Goal: Information Seeking & Learning: Learn about a topic

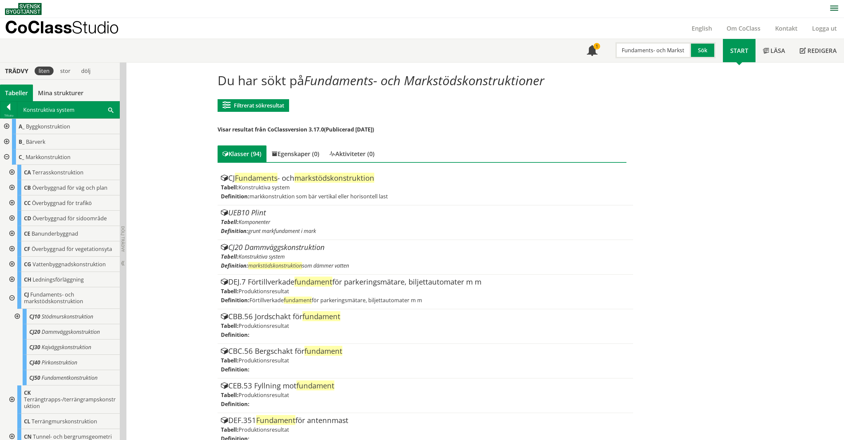
scroll to position [67, 0]
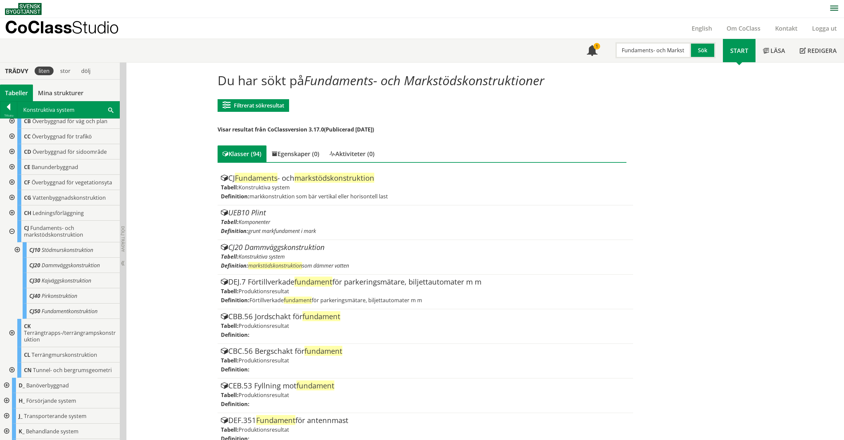
click at [656, 53] on input "Fundaments- och Markstödskonstruktioner" at bounding box center [652, 50] width 75 height 16
drag, startPoint x: 676, startPoint y: 48, endPoint x: 583, endPoint y: 52, distance: 92.8
click at [583, 52] on div "Meny 1 Fundaments- och Markstödskonstruktioner Sök" at bounding box center [650, 50] width 143 height 23
type input "kstödskonstruktioner"
drag, startPoint x: 654, startPoint y: 49, endPoint x: 562, endPoint y: 46, distance: 91.5
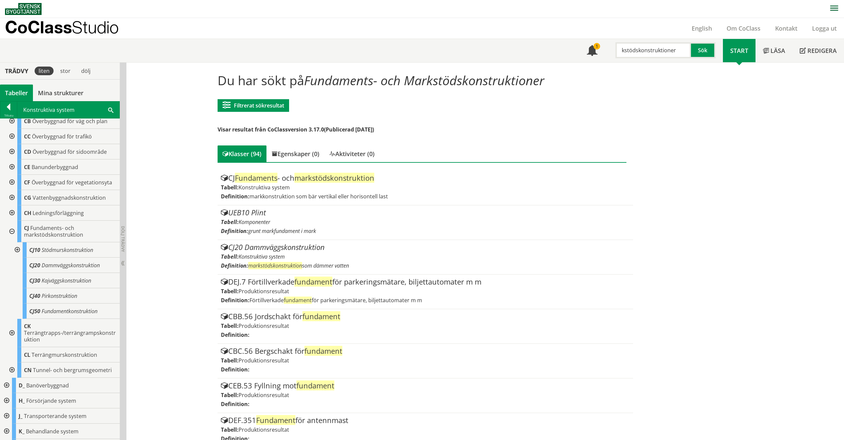
click at [562, 46] on div "Meny 1 kstödskonstruktioner Sök Start" at bounding box center [424, 50] width 839 height 23
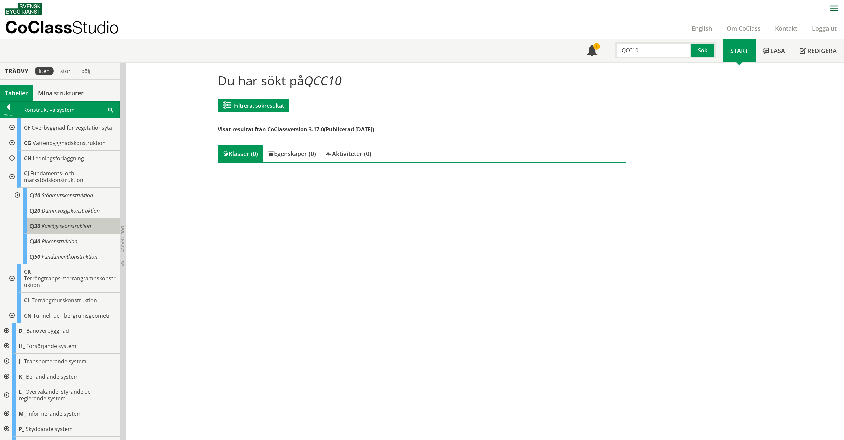
scroll to position [148, 0]
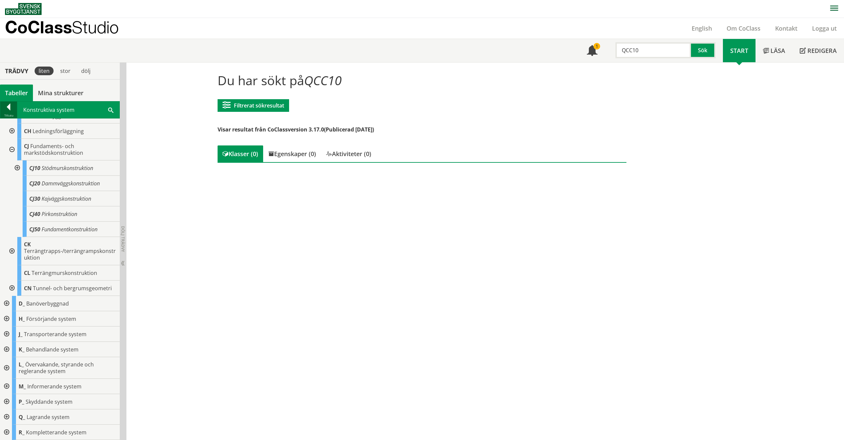
click at [5, 112] on div at bounding box center [8, 107] width 17 height 9
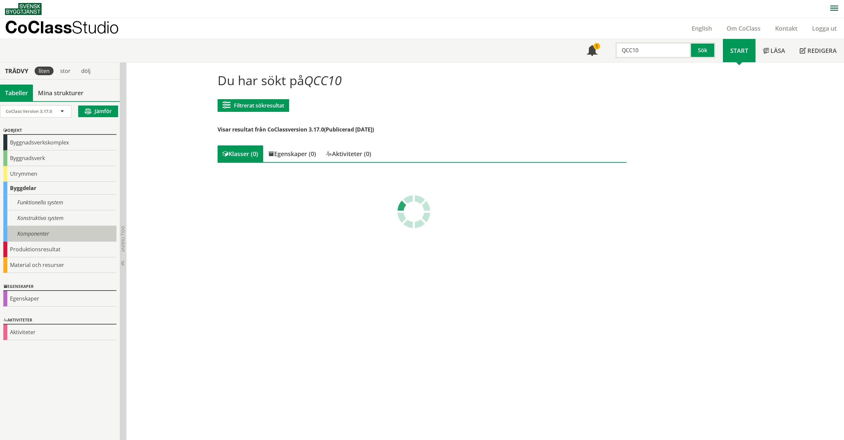
click at [33, 235] on div "Komponenter" at bounding box center [59, 234] width 113 height 16
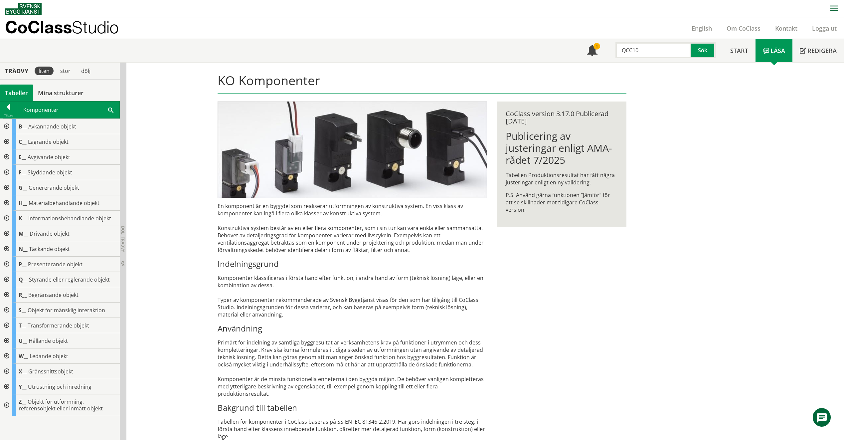
click at [4, 280] on div at bounding box center [6, 279] width 12 height 15
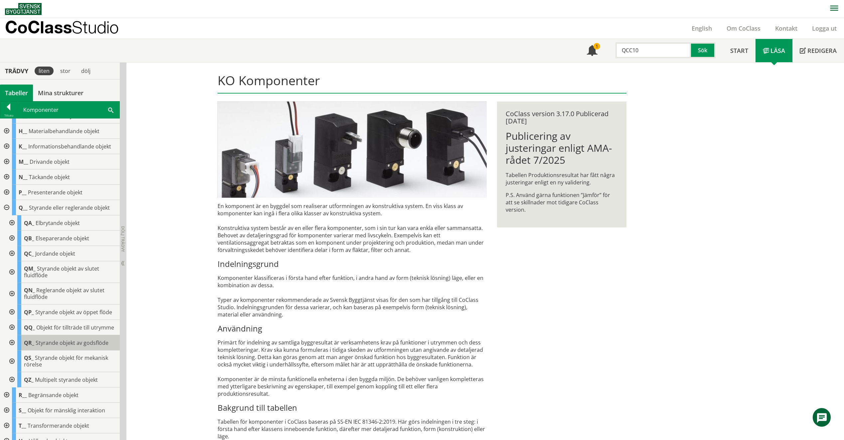
scroll to position [154, 0]
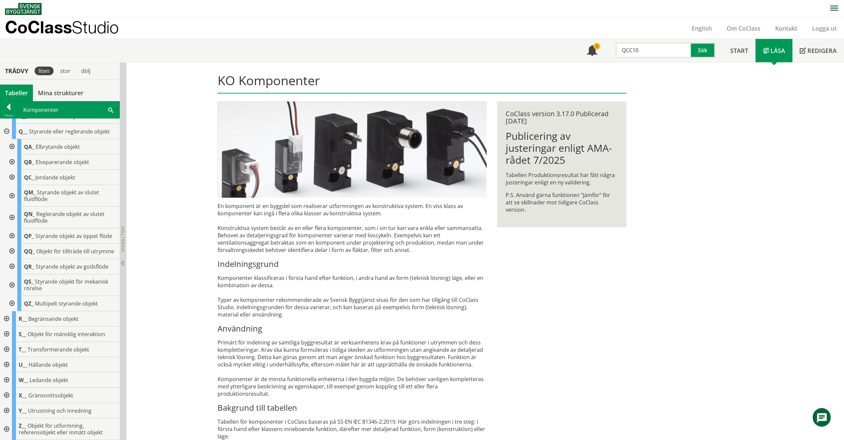
click at [15, 170] on div at bounding box center [11, 177] width 12 height 15
click at [12, 106] on div at bounding box center [8, 107] width 17 height 9
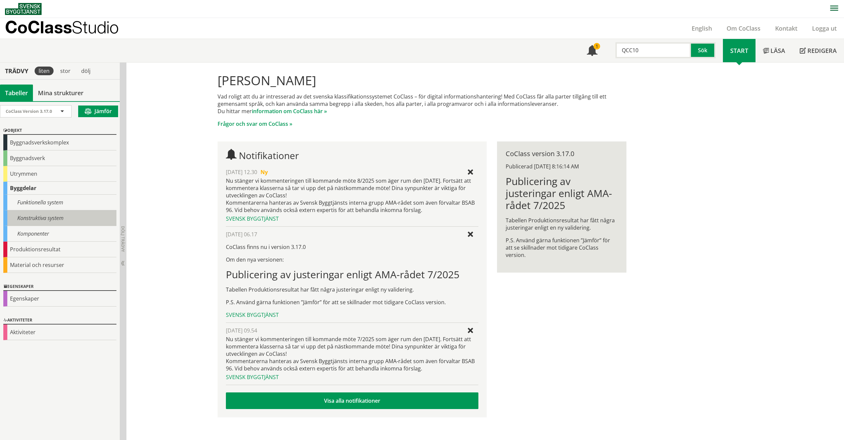
click at [12, 211] on div "Konstruktiva system" at bounding box center [59, 218] width 113 height 16
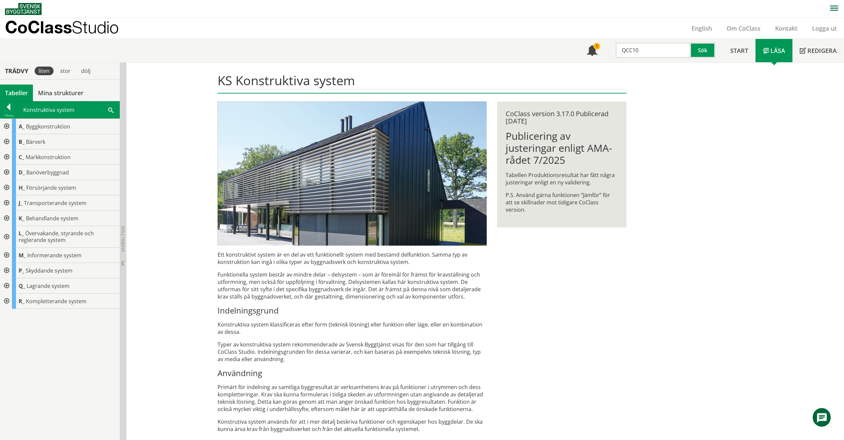
click at [8, 285] on div at bounding box center [6, 285] width 12 height 15
click at [6, 106] on div at bounding box center [8, 107] width 17 height 9
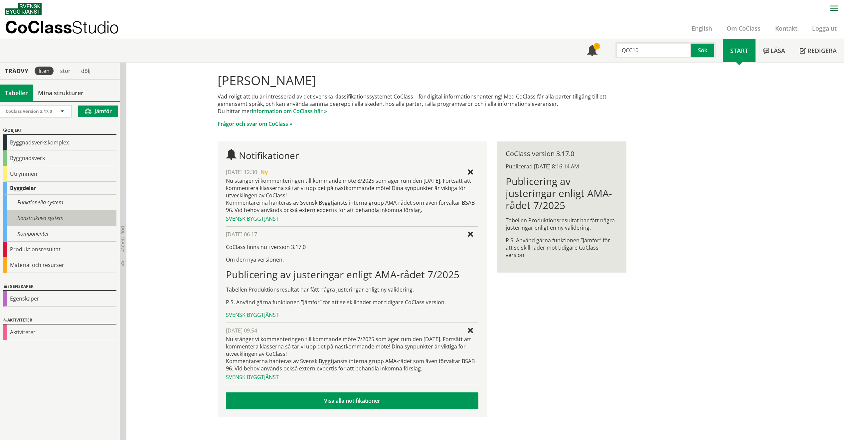
click at [63, 222] on div "Konstruktiva system" at bounding box center [59, 218] width 113 height 16
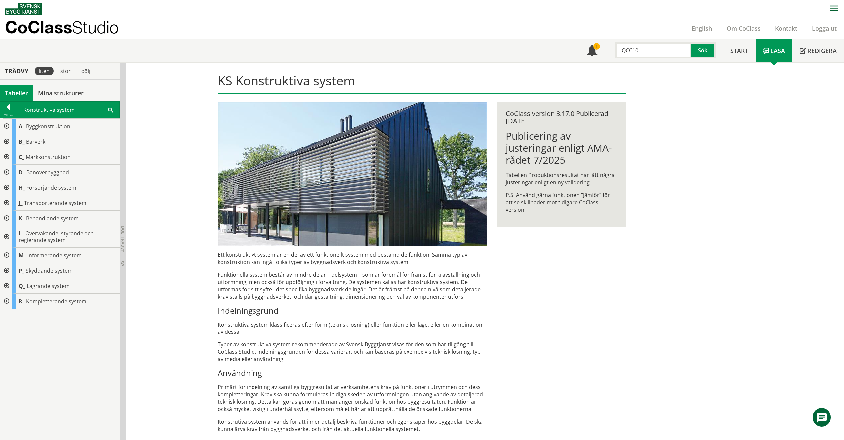
click at [7, 300] on div at bounding box center [6, 300] width 12 height 15
click at [12, 367] on div at bounding box center [11, 365] width 12 height 22
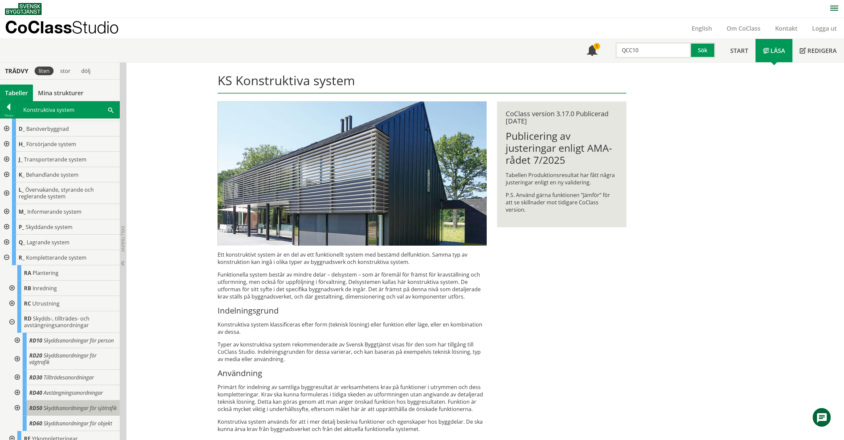
scroll to position [69, 0]
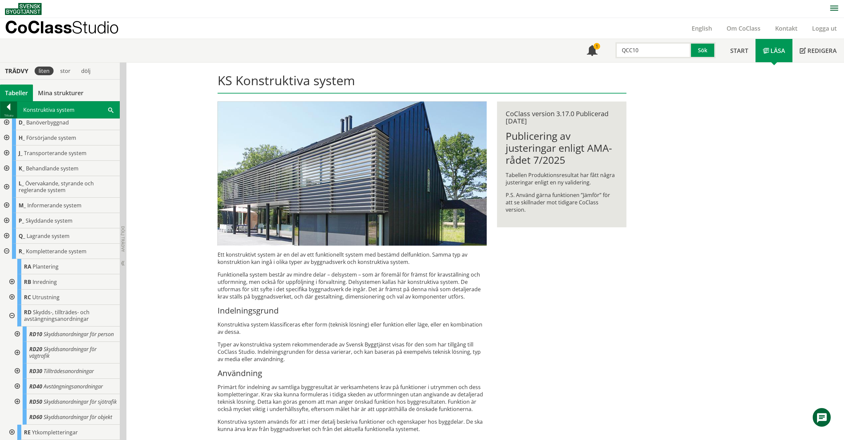
click at [8, 116] on div "Tillbaka" at bounding box center [8, 115] width 17 height 5
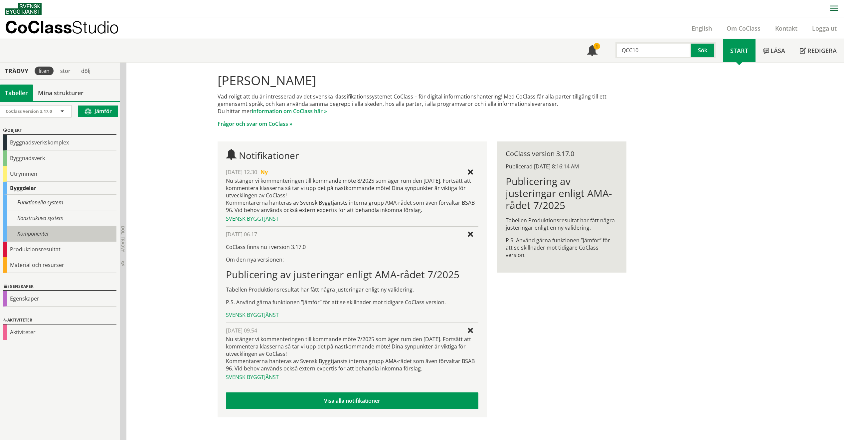
click at [37, 233] on div "Komponenter" at bounding box center [59, 234] width 113 height 16
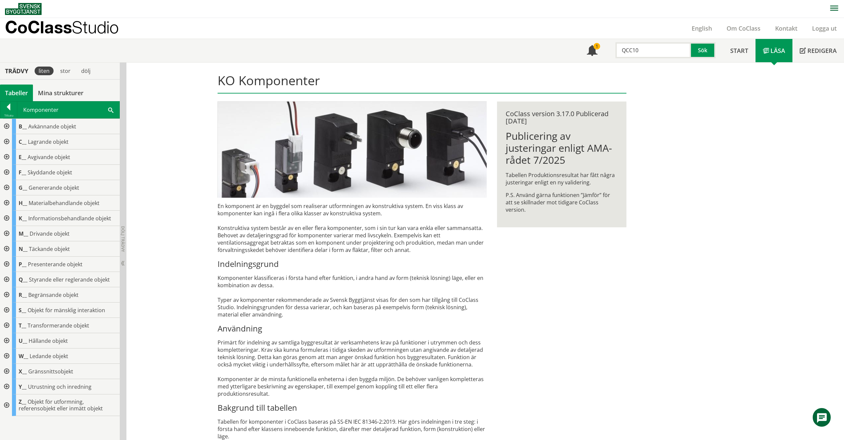
click at [6, 277] on div at bounding box center [6, 279] width 12 height 15
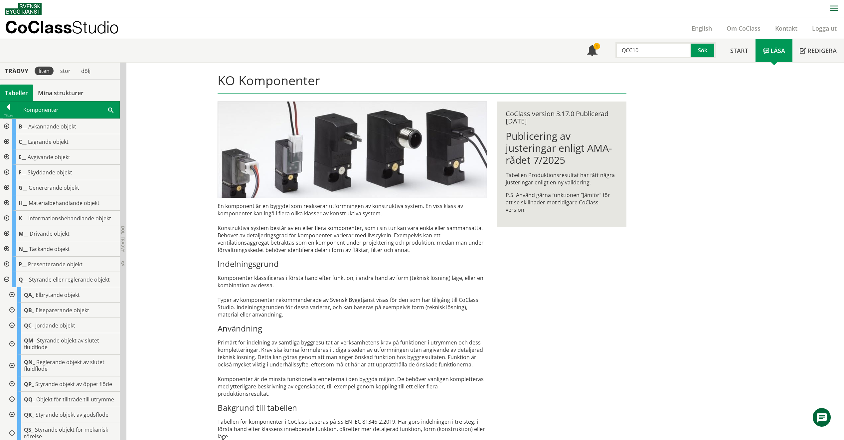
click at [646, 51] on input "QCC10" at bounding box center [652, 50] width 75 height 16
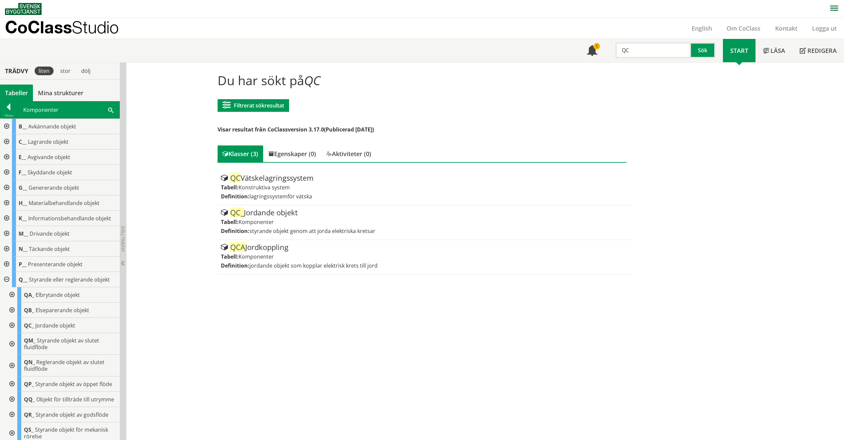
click at [649, 52] on input "QC" at bounding box center [652, 50] width 75 height 16
type input "QQC"
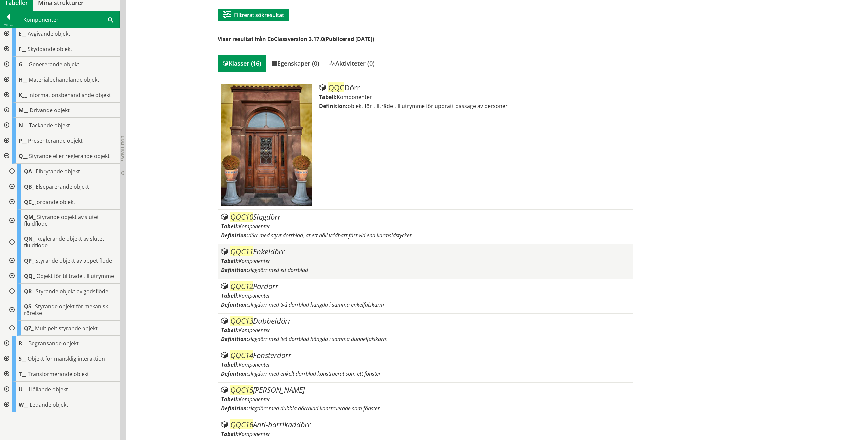
scroll to position [100, 0]
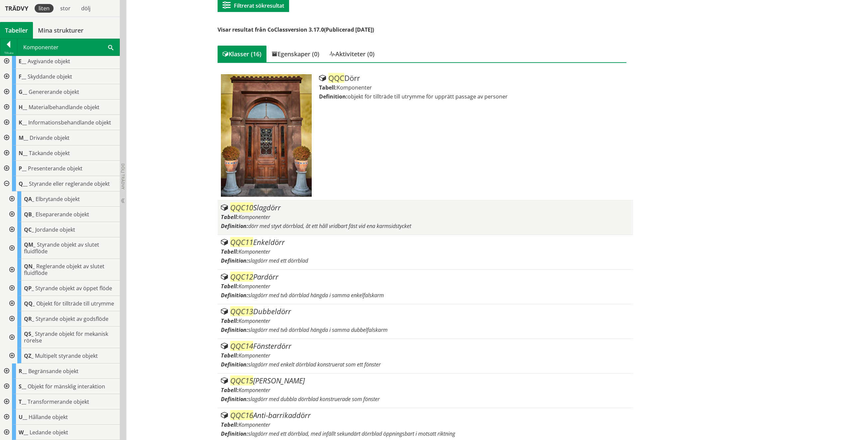
click at [307, 220] on div "Tabell: Komponenter" at bounding box center [425, 216] width 409 height 7
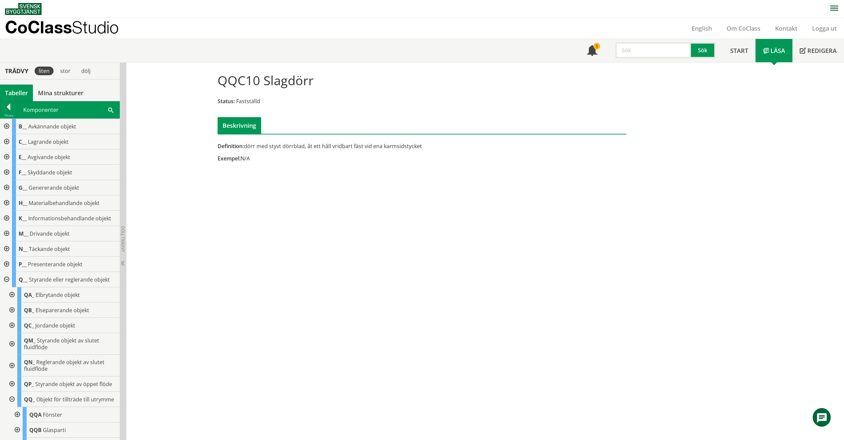
click at [635, 47] on input "text" at bounding box center [652, 50] width 75 height 16
type input "QQC50"
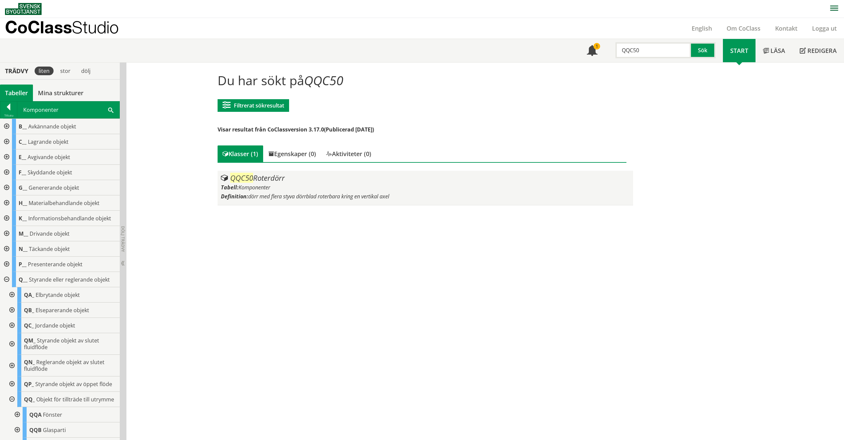
click at [386, 183] on div "QQC50 Roterdörr Tabell: Komponenter Definition: dörr med flera styva dörrblad r…" at bounding box center [425, 188] width 409 height 28
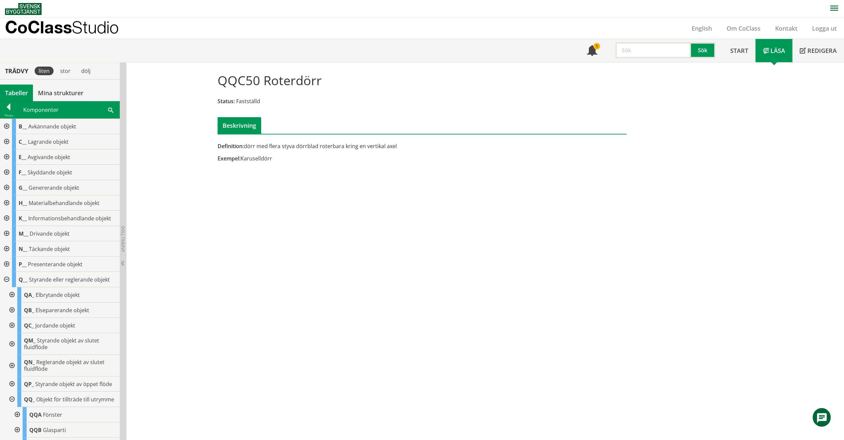
click at [673, 54] on input "text" at bounding box center [652, 50] width 75 height 16
type input "BC"
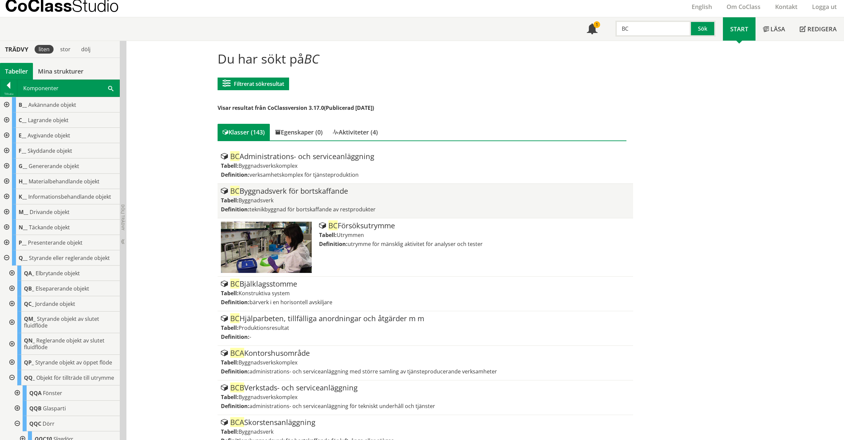
scroll to position [33, 0]
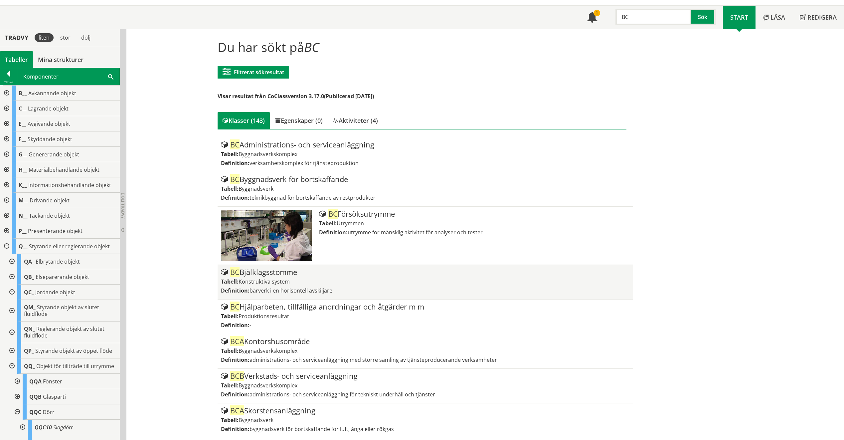
click at [392, 278] on div "Tabell: Konstruktiva system" at bounding box center [425, 281] width 409 height 7
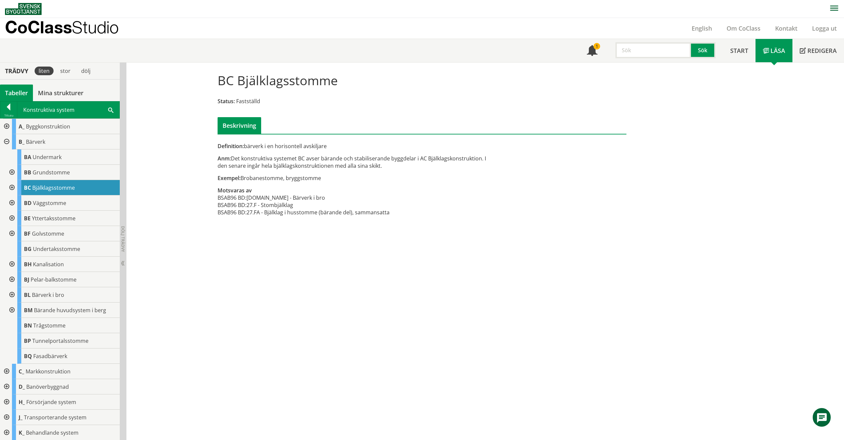
drag, startPoint x: 300, startPoint y: 182, endPoint x: 303, endPoint y: 179, distance: 3.8
click at [303, 179] on div "Definition: bärverk i en horisontell avskiljare Anm: Det konstruktiva systemet …" at bounding box center [351, 182] width 279 height 81
click at [364, 174] on div "Definition: bärverk i en horisontell avskiljare Anm: Det konstruktiva systemet …" at bounding box center [351, 182] width 279 height 81
drag, startPoint x: 385, startPoint y: 169, endPoint x: 264, endPoint y: 151, distance: 122.4
click at [264, 151] on div "Definition: bärverk i en horisontell avskiljare Anm: Det konstruktiva systemet …" at bounding box center [351, 182] width 279 height 81
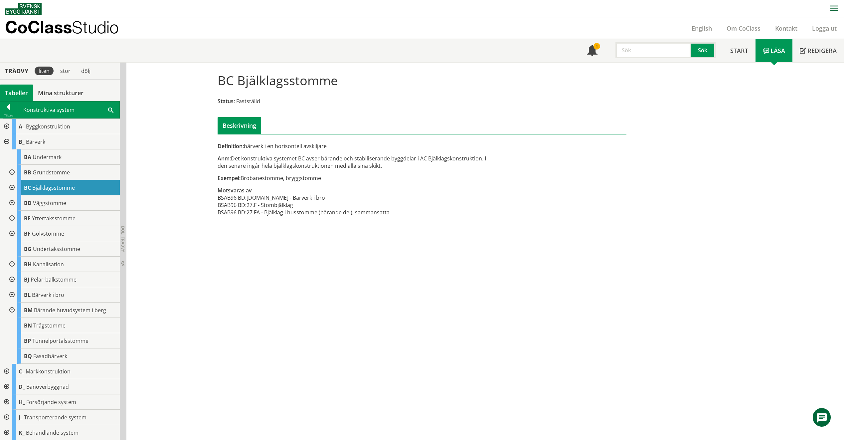
click at [652, 54] on input "text" at bounding box center [652, 50] width 75 height 16
click at [653, 53] on input "text" at bounding box center [652, 50] width 75 height 16
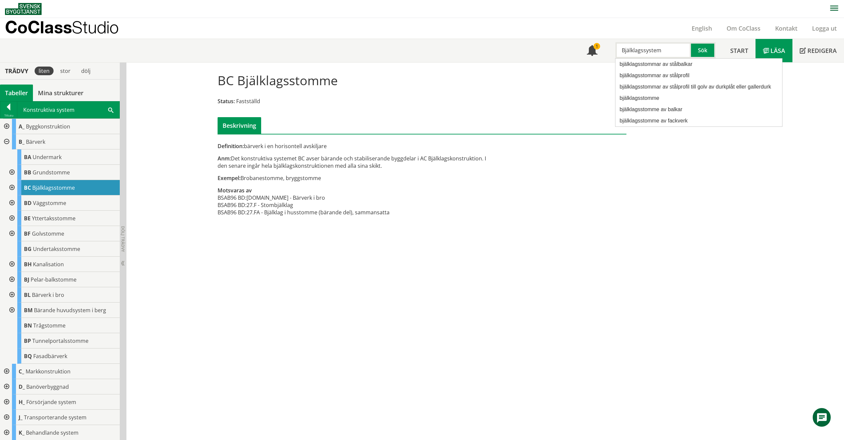
type input "Bjälklagssystem"
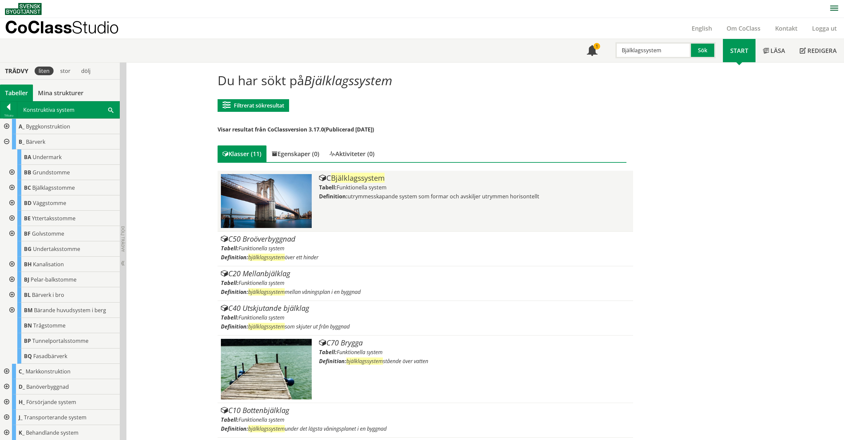
click at [310, 189] on div at bounding box center [270, 201] width 98 height 54
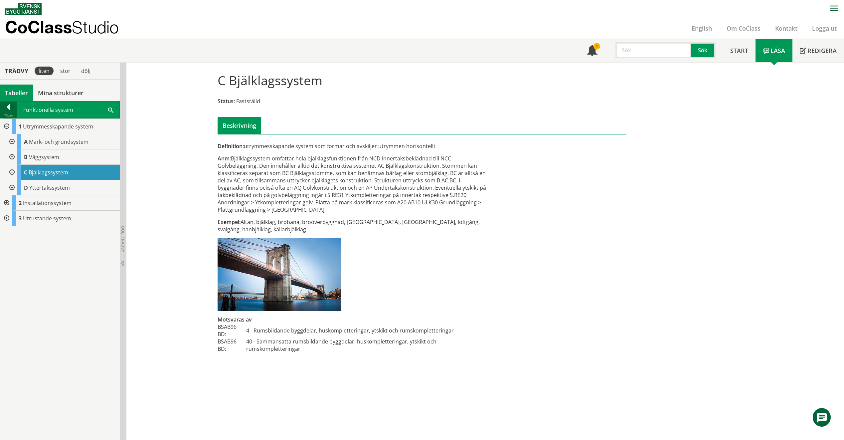
click at [13, 107] on div at bounding box center [8, 107] width 17 height 9
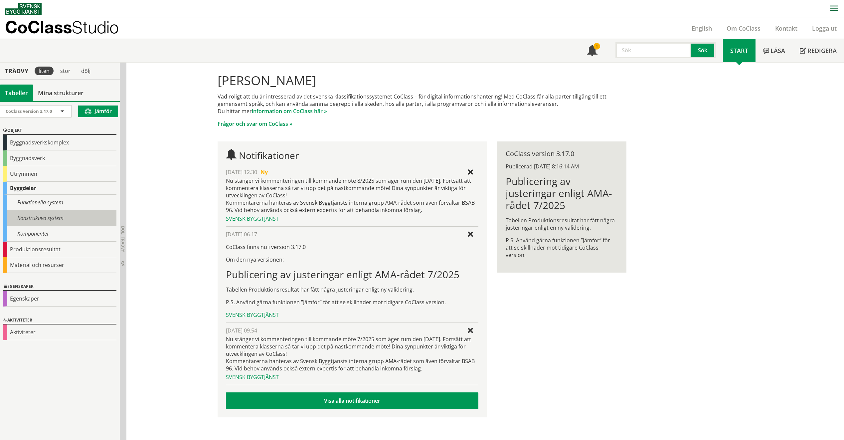
click at [53, 218] on div "Konstruktiva system" at bounding box center [59, 218] width 113 height 16
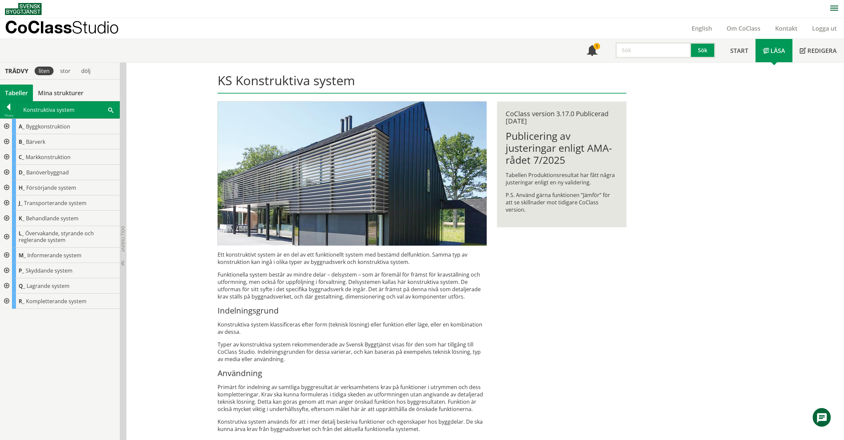
click at [6, 142] on div at bounding box center [6, 141] width 12 height 15
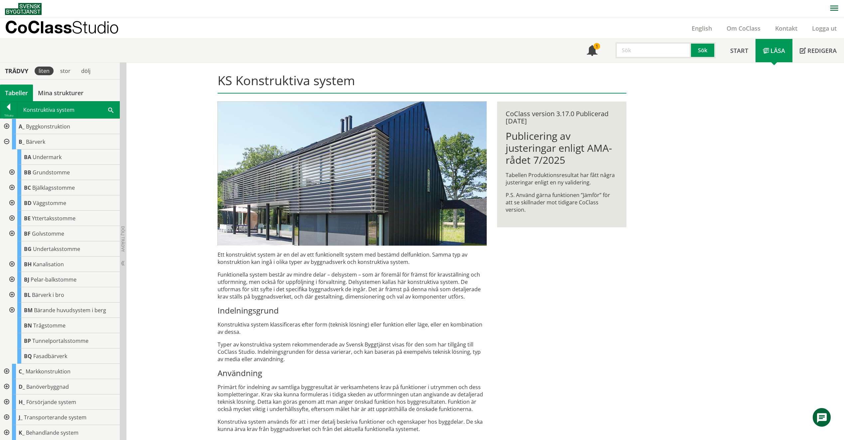
click at [11, 191] on div at bounding box center [11, 187] width 12 height 15
click at [11, 325] on div at bounding box center [11, 325] width 12 height 15
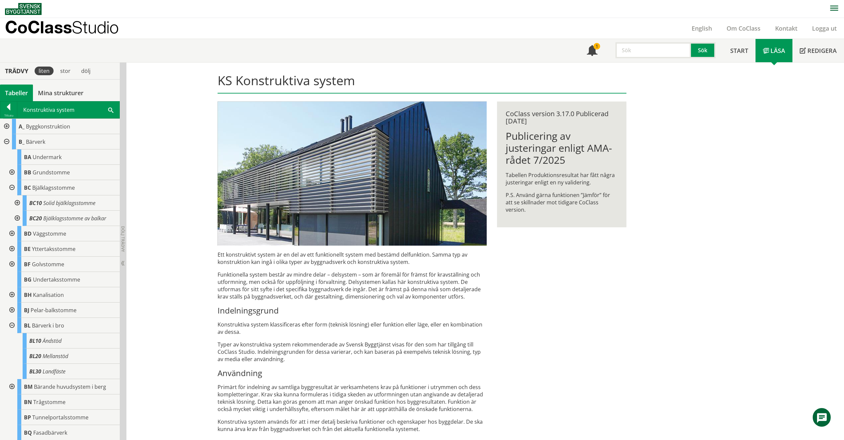
click at [12, 325] on div at bounding box center [11, 325] width 12 height 15
click at [631, 48] on input "text" at bounding box center [652, 50] width 75 height 16
type input "UGB"
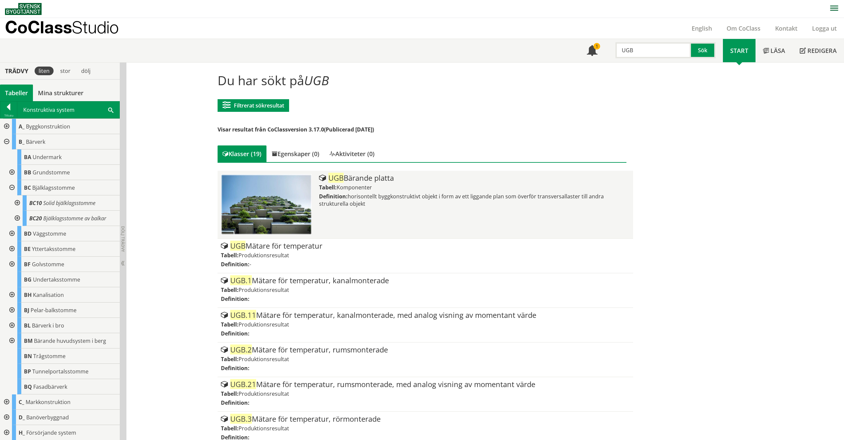
click at [335, 201] on span "horisontellt byggkonstruktivt objekt i form av ett liggande plan som överför tr…" at bounding box center [461, 200] width 285 height 15
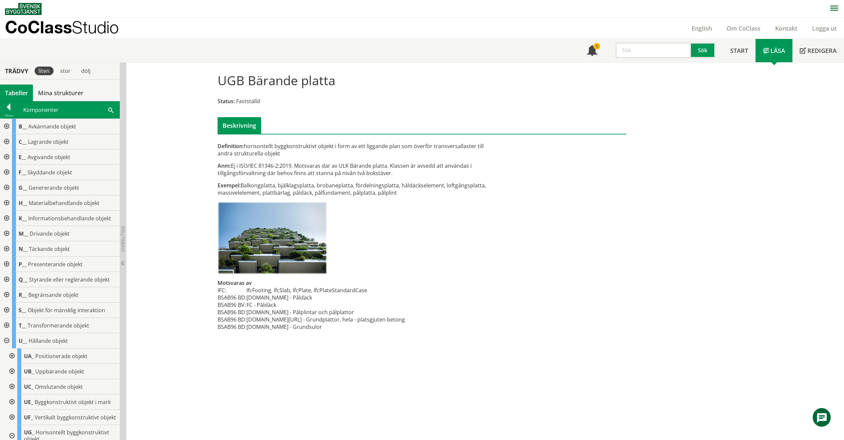
click at [264, 186] on div "Exempel: Balkongplatta, bjälklagsplatta, brobaneplatta, fördelningsplatta, håld…" at bounding box center [351, 189] width 269 height 15
drag, startPoint x: 256, startPoint y: 185, endPoint x: 372, endPoint y: 194, distance: 116.4
click at [372, 194] on div "Exempel: Balkongplatta, bjälklagsplatta, brobaneplatta, fördelningsplatta, håld…" at bounding box center [351, 189] width 269 height 15
